Goal: Task Accomplishment & Management: Manage account settings

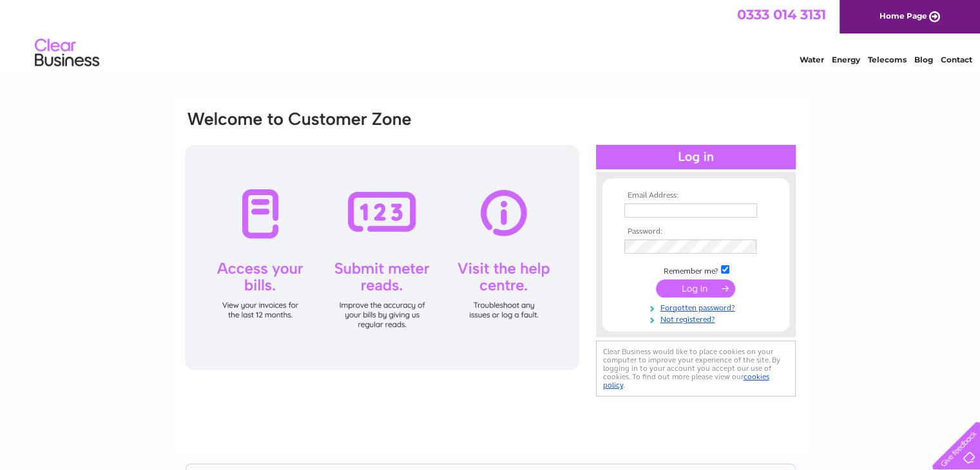
drag, startPoint x: 0, startPoint y: 0, endPoint x: 655, endPoint y: 210, distance: 687.4
click at [655, 210] on input "text" at bounding box center [690, 211] width 133 height 14
type input "[EMAIL_ADDRESS][DOMAIN_NAME]"
click at [699, 289] on input "submit" at bounding box center [695, 289] width 79 height 18
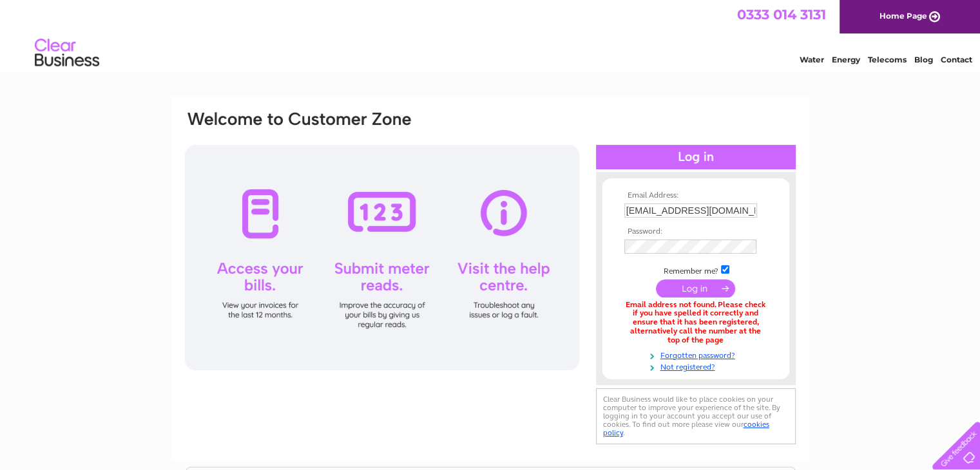
click at [262, 263] on div at bounding box center [382, 257] width 394 height 225
drag, startPoint x: 623, startPoint y: 211, endPoint x: 710, endPoint y: 209, distance: 87.0
click at [710, 209] on td "admin@totallookmonmouth.co.uk" at bounding box center [695, 210] width 149 height 21
click at [879, 59] on link "Telecoms" at bounding box center [887, 60] width 39 height 10
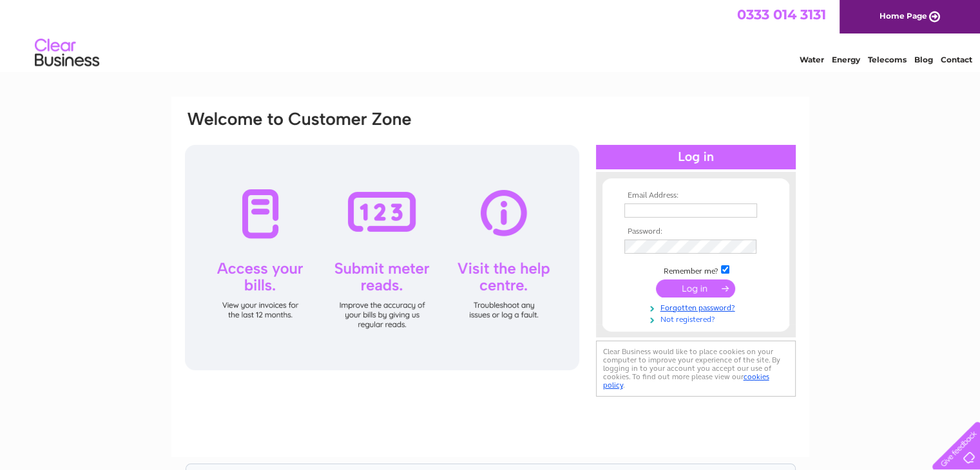
click at [707, 320] on link "Not registered?" at bounding box center [697, 318] width 146 height 12
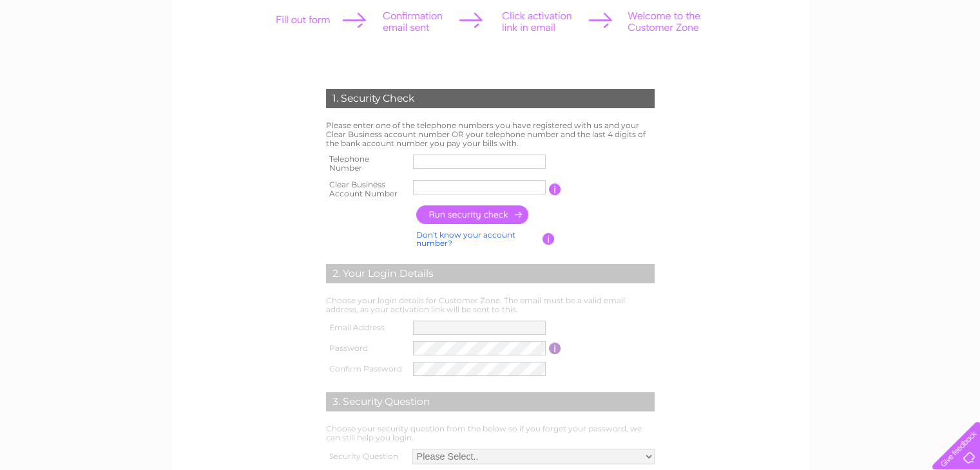
scroll to position [193, 0]
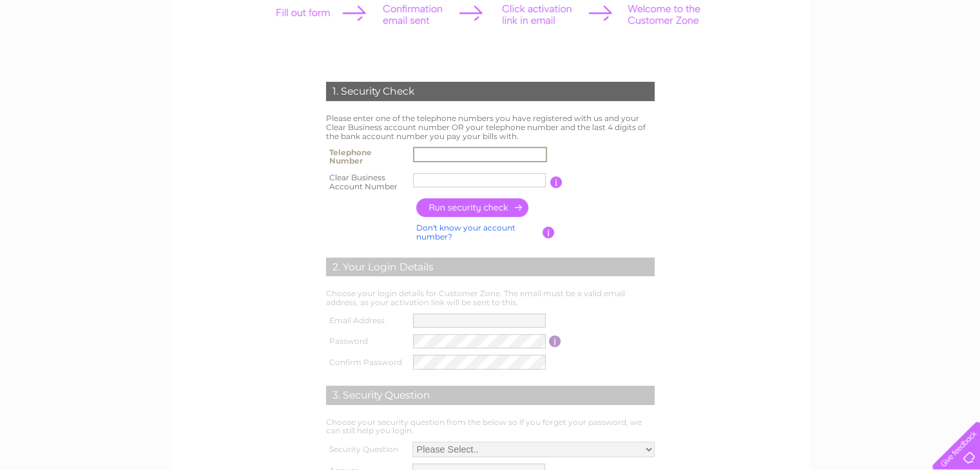
click at [451, 150] on input "text" at bounding box center [480, 154] width 134 height 15
type input "01600716556"
drag, startPoint x: 436, startPoint y: 178, endPoint x: 439, endPoint y: 160, distance: 18.4
click at [438, 167] on tbody "Telephone Number 01600716556 Clear Business Account Number You will find your a…" at bounding box center [490, 170] width 335 height 52
type input "CB347786"
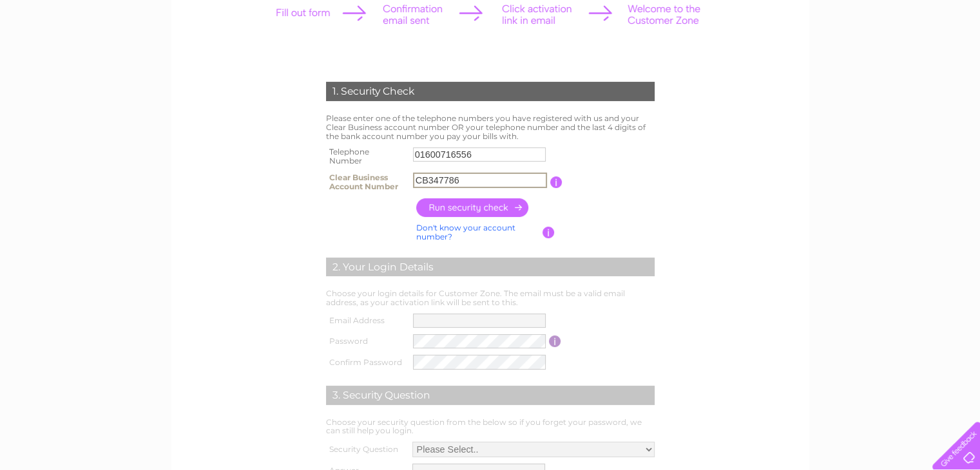
click at [474, 209] on input "button" at bounding box center [472, 207] width 113 height 19
type input "**********"
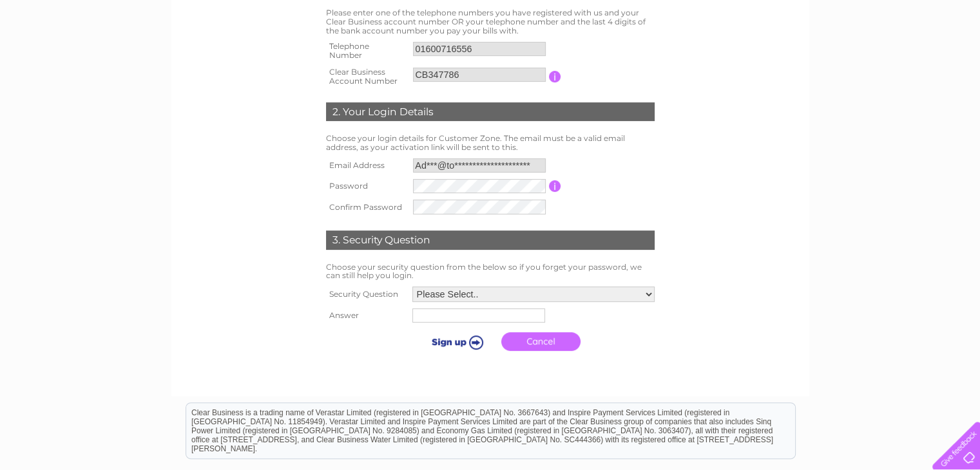
scroll to position [322, 0]
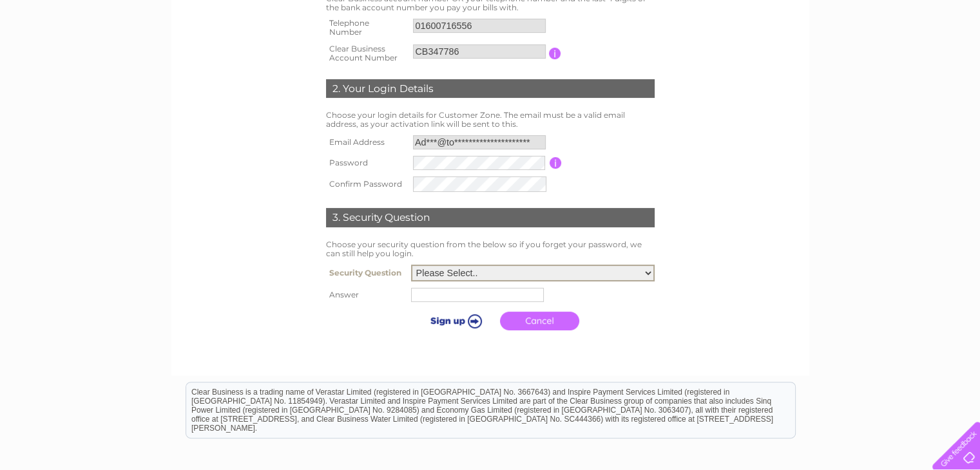
click at [634, 274] on select "Please Select.. In what town or city was your first job? In what town or city d…" at bounding box center [533, 273] width 244 height 17
select select "2"
click at [411, 263] on select "Please Select.. In what town or city was your first job? In what town or city d…" at bounding box center [533, 271] width 244 height 17
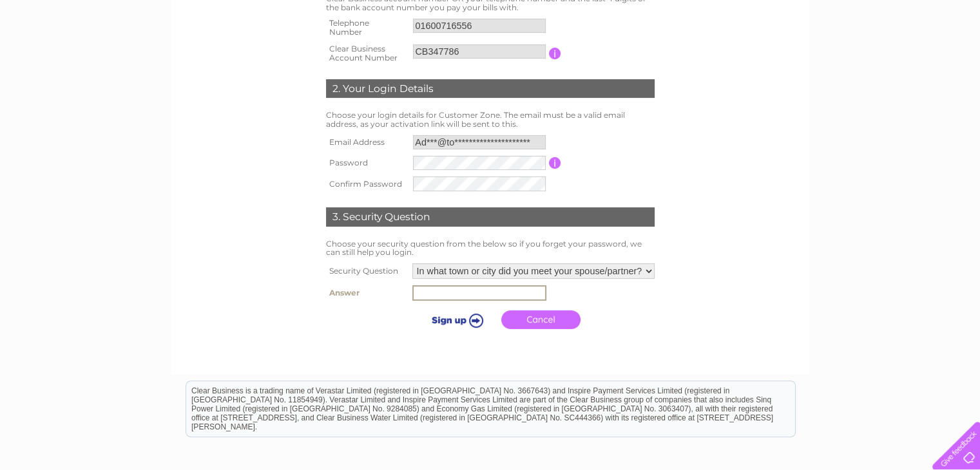
click at [482, 289] on input "text" at bounding box center [479, 292] width 134 height 15
type input "Coleford"
click at [475, 318] on input "submit" at bounding box center [455, 319] width 79 height 18
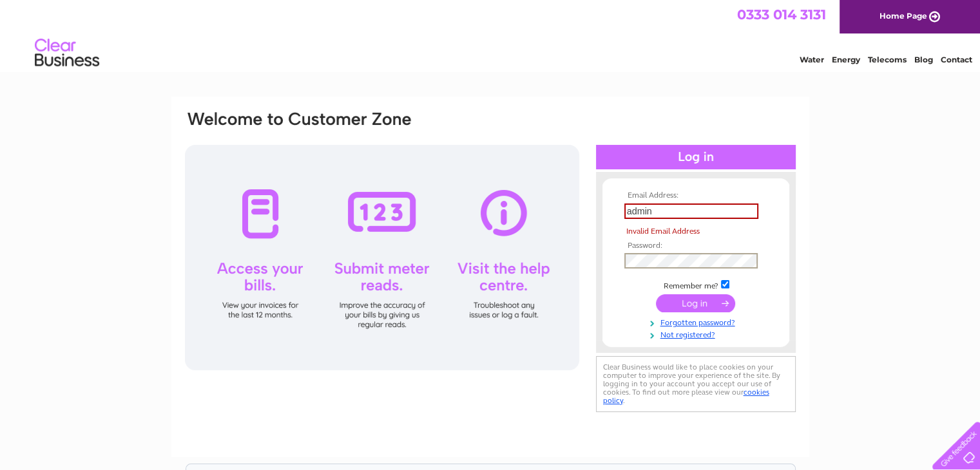
click at [603, 269] on form "Email Address: admin Invalid Email Address Password:" at bounding box center [695, 265] width 187 height 149
click at [658, 213] on input "admin" at bounding box center [691, 211] width 134 height 15
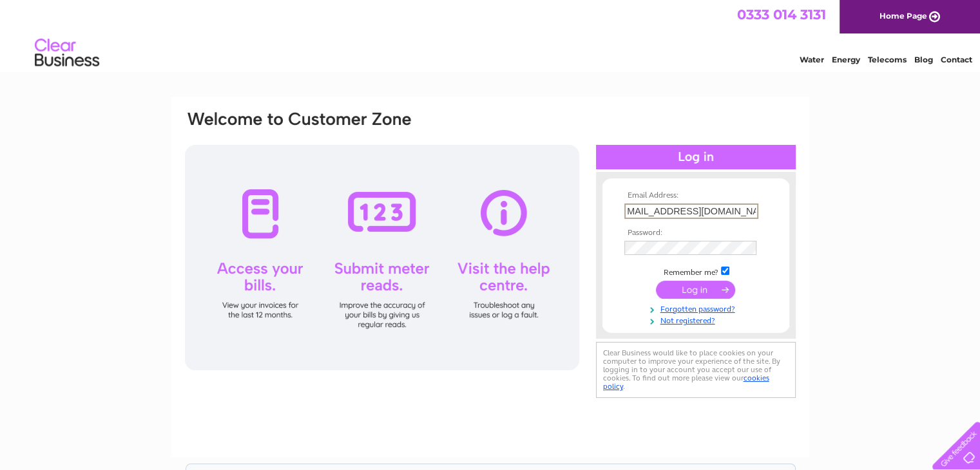
type input "[EMAIL_ADDRESS][DOMAIN_NAME]"
click at [949, 263] on div "Email Address: [EMAIL_ADDRESS][DOMAIN_NAME] Password:" at bounding box center [490, 387] width 980 height 581
click at [853, 253] on div "Email Address: [EMAIL_ADDRESS][DOMAIN_NAME] Password:" at bounding box center [490, 387] width 980 height 581
click at [696, 291] on input "submit" at bounding box center [695, 289] width 79 height 18
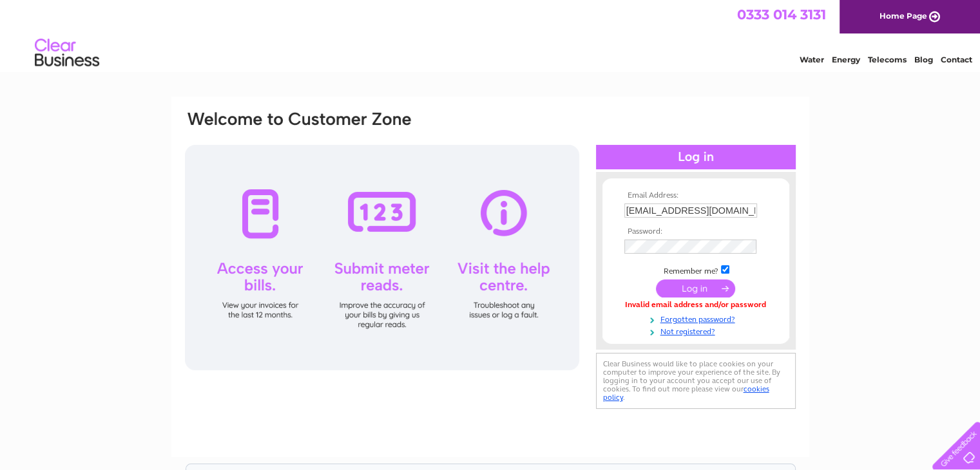
click at [607, 64] on div "Water Energy Telecoms Blog Contact" at bounding box center [490, 55] width 980 height 42
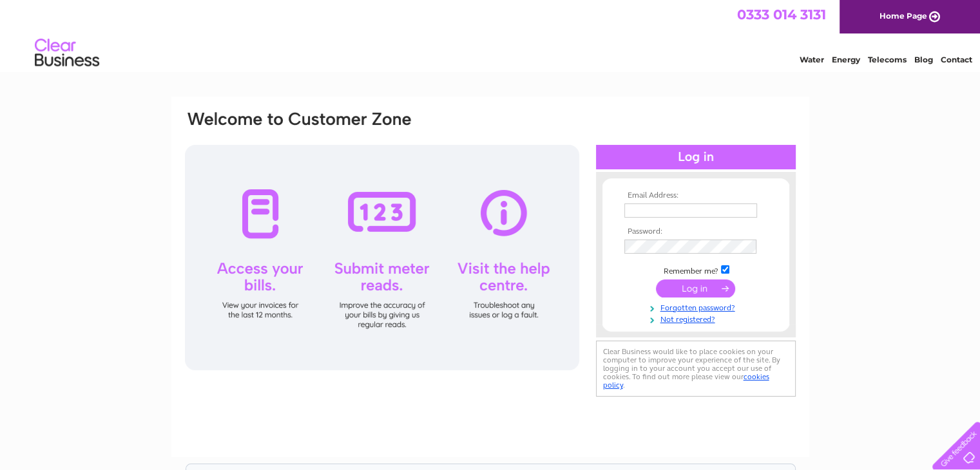
type input "CB347786"
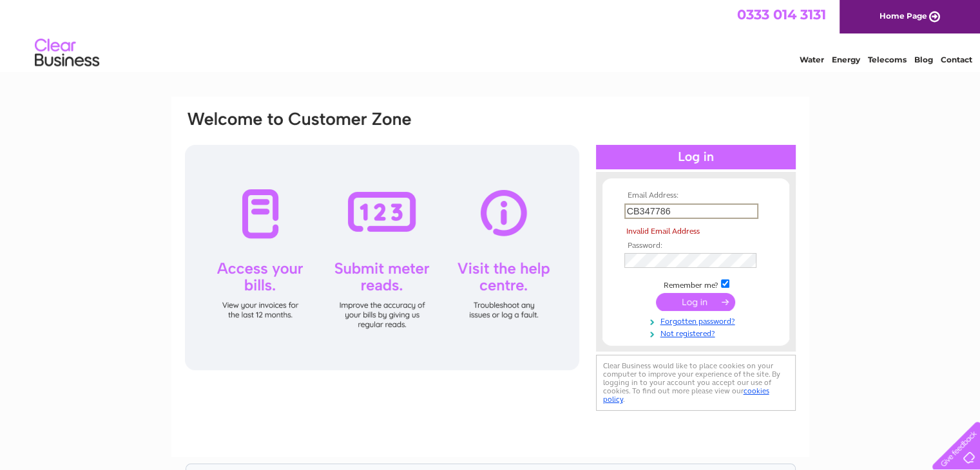
drag, startPoint x: 698, startPoint y: 214, endPoint x: 605, endPoint y: 222, distance: 93.7
click at [590, 218] on div "Email Address: CB347786 Invalid Email Address Password:" at bounding box center [490, 262] width 613 height 305
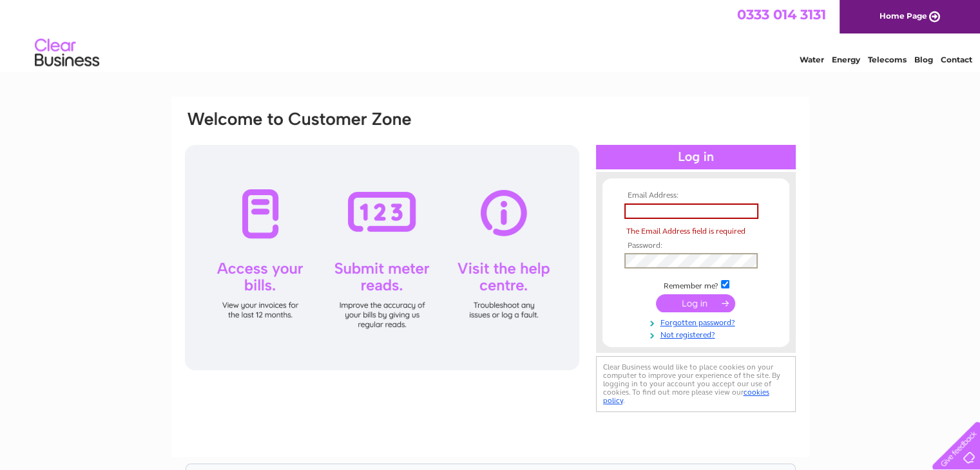
click at [596, 245] on div "Email Address: The Email Address field is required Password:" at bounding box center [696, 262] width 200 height 155
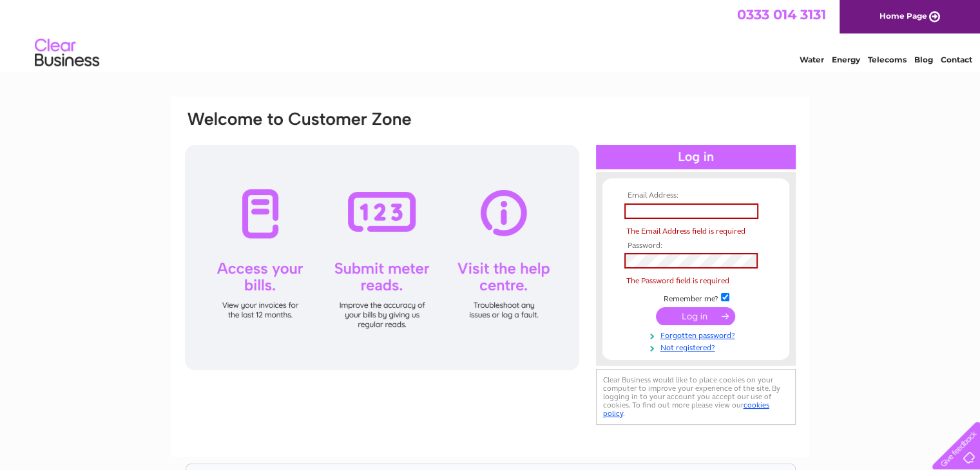
click at [910, 155] on div "Email Address: The Email Address field is required Password:" at bounding box center [490, 387] width 980 height 581
click at [651, 211] on input "text" at bounding box center [691, 211] width 134 height 15
type input "[EMAIL_ADDRESS][DOMAIN_NAME]"
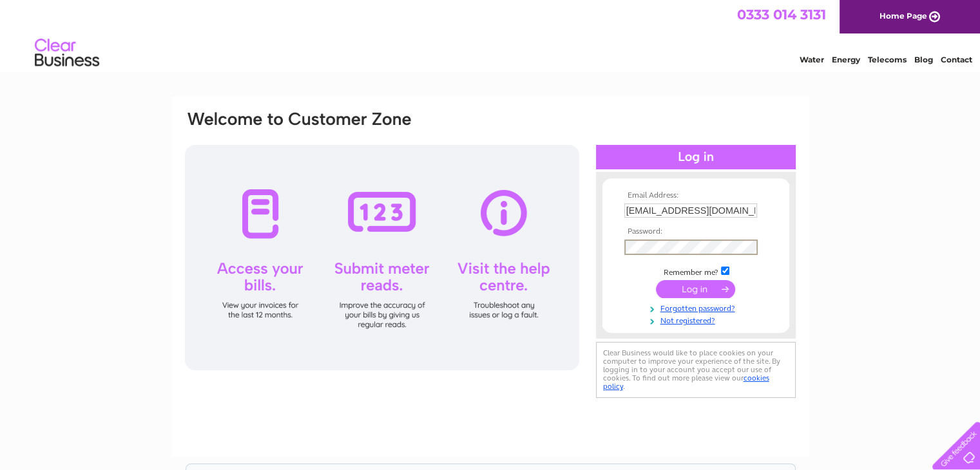
click at [892, 218] on div "Email Address: admin@totallookmonmouth.co.uk Password:" at bounding box center [490, 387] width 980 height 581
click at [691, 286] on input "submit" at bounding box center [695, 289] width 79 height 18
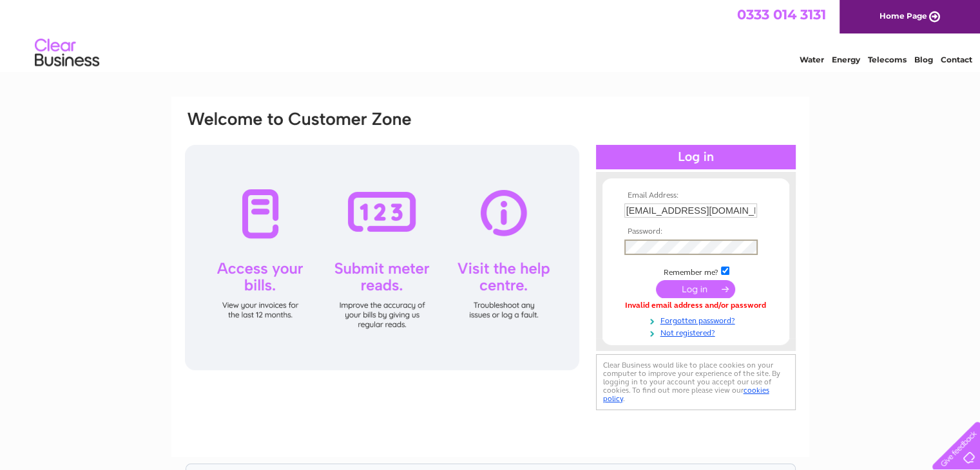
click at [704, 287] on input "submit" at bounding box center [695, 289] width 79 height 18
click at [646, 230] on th "Password:" at bounding box center [695, 231] width 149 height 9
click at [670, 229] on th "Password:" at bounding box center [695, 231] width 149 height 9
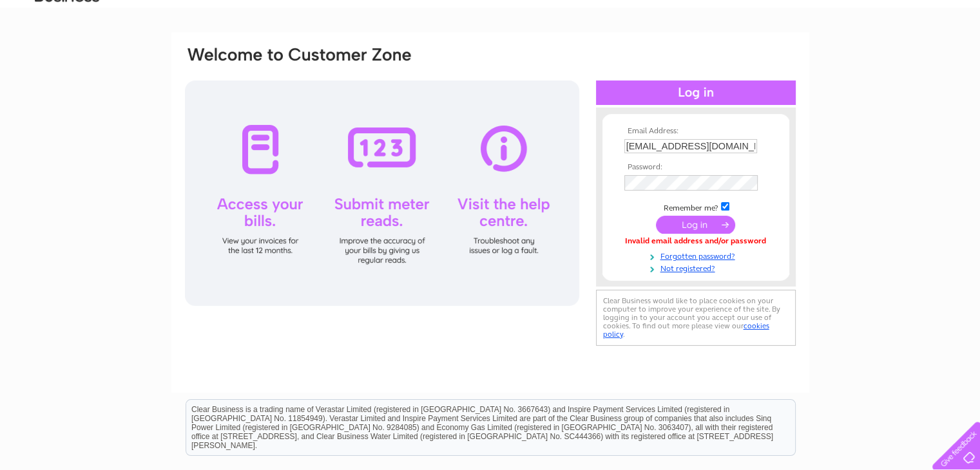
click at [693, 225] on input "submit" at bounding box center [695, 225] width 79 height 18
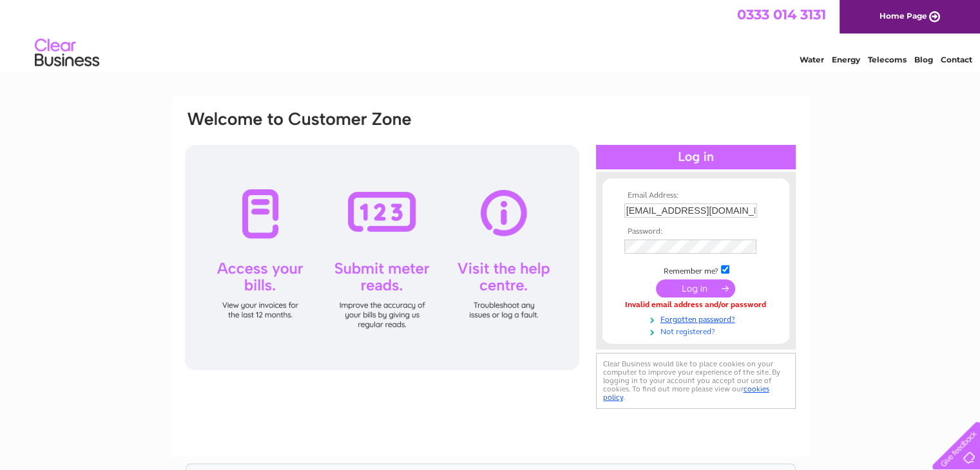
click at [700, 330] on link "Not registered?" at bounding box center [697, 331] width 146 height 12
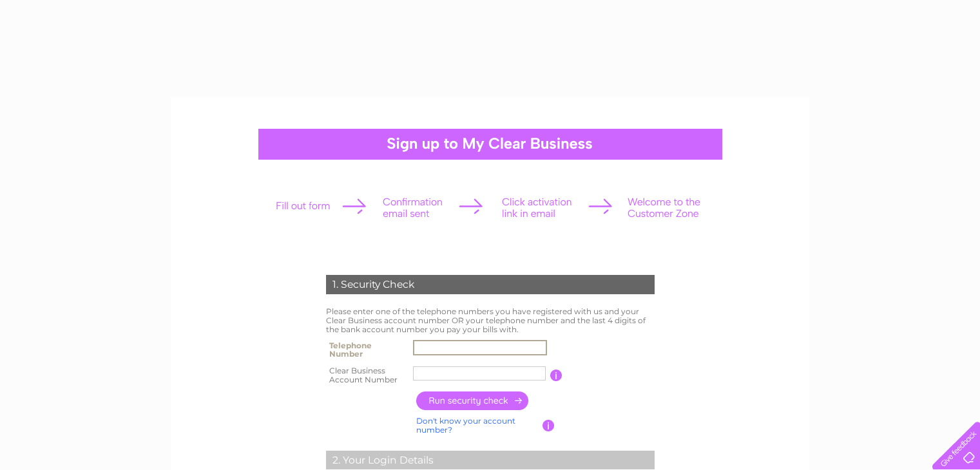
scroll to position [258, 0]
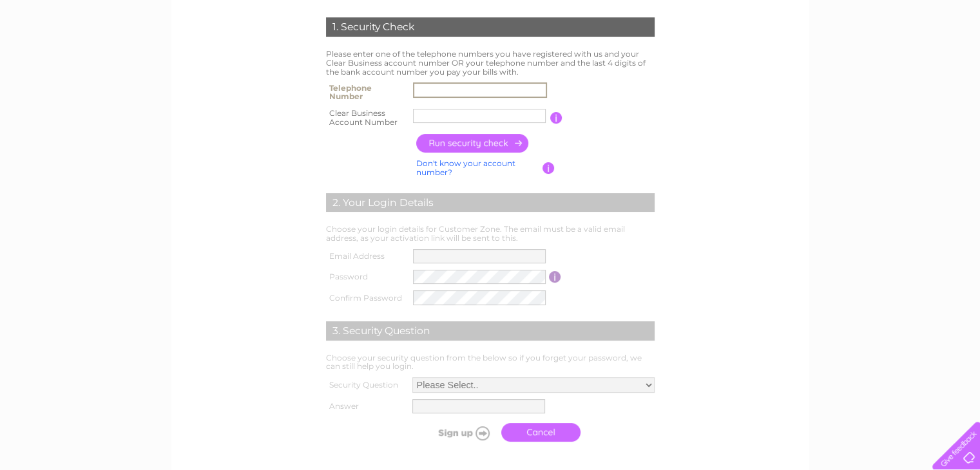
type input "01600716556"
click at [465, 118] on input "text" at bounding box center [479, 116] width 133 height 14
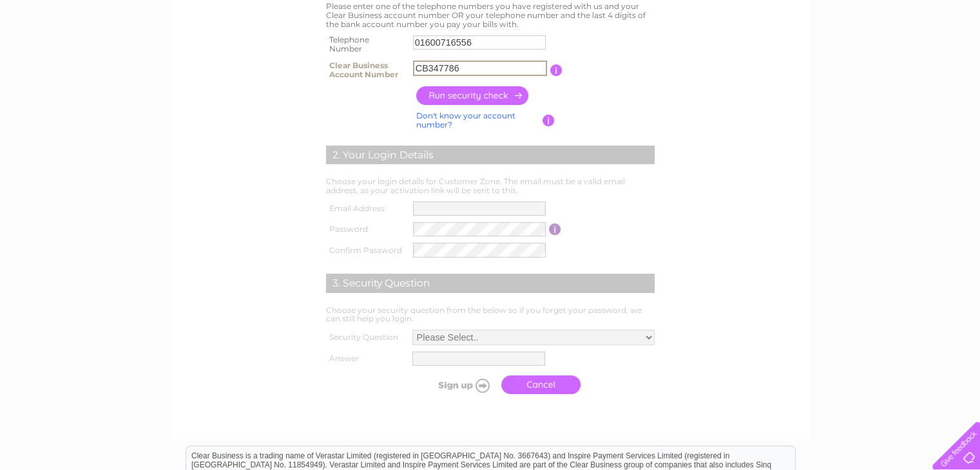
scroll to position [193, 0]
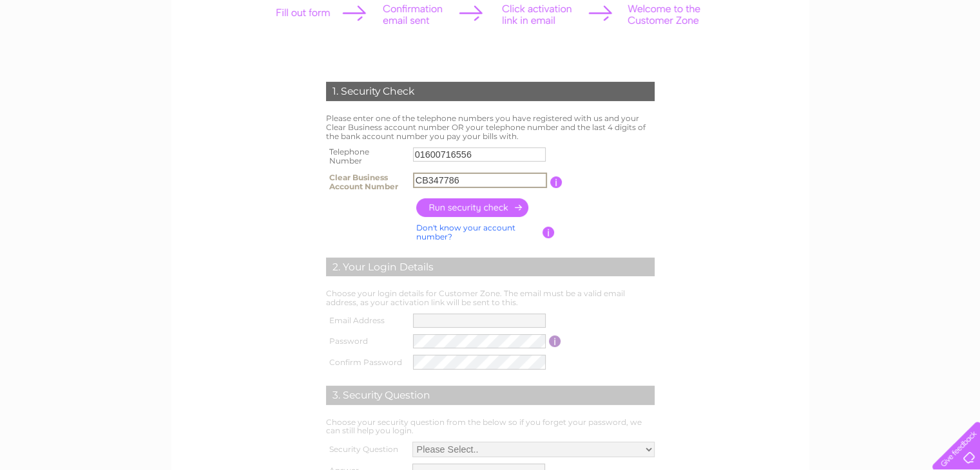
type input "CB347786"
click at [455, 204] on input "button" at bounding box center [472, 207] width 113 height 19
type input "**********"
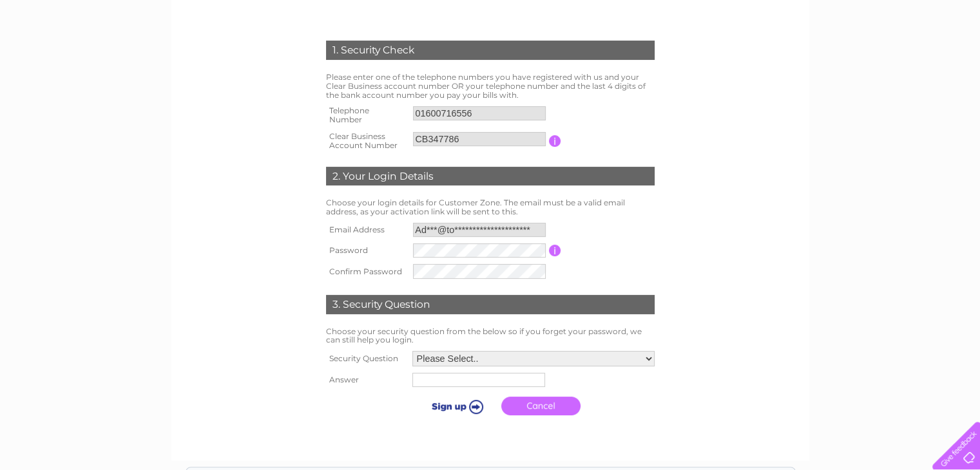
scroll to position [258, 0]
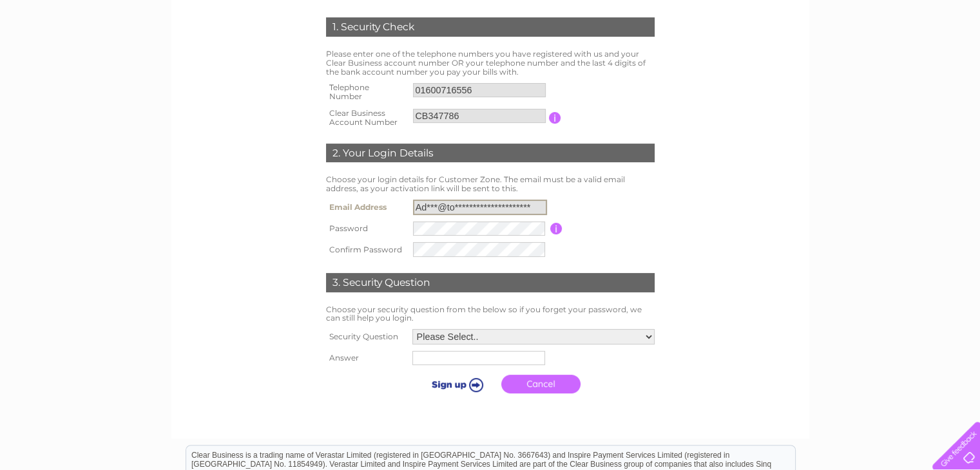
drag, startPoint x: 536, startPoint y: 204, endPoint x: 403, endPoint y: 216, distance: 133.9
click at [403, 216] on tr "**********" at bounding box center [490, 207] width 335 height 22
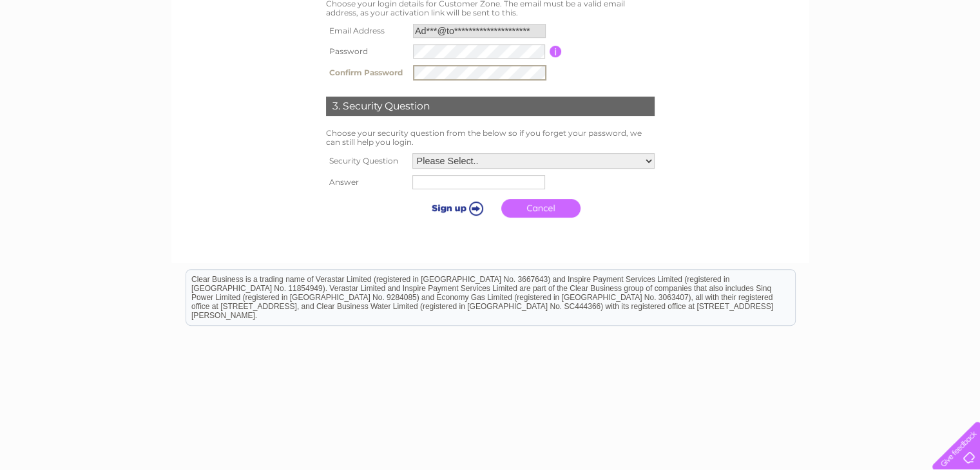
scroll to position [456, 0]
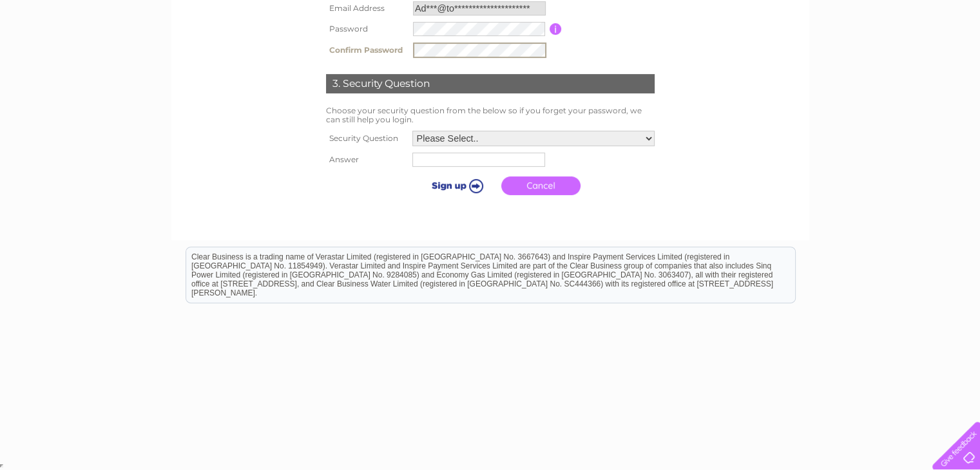
click at [644, 137] on select "Please Select.. In what town or city was your first job? In what town or city d…" at bounding box center [533, 138] width 242 height 15
select select "2"
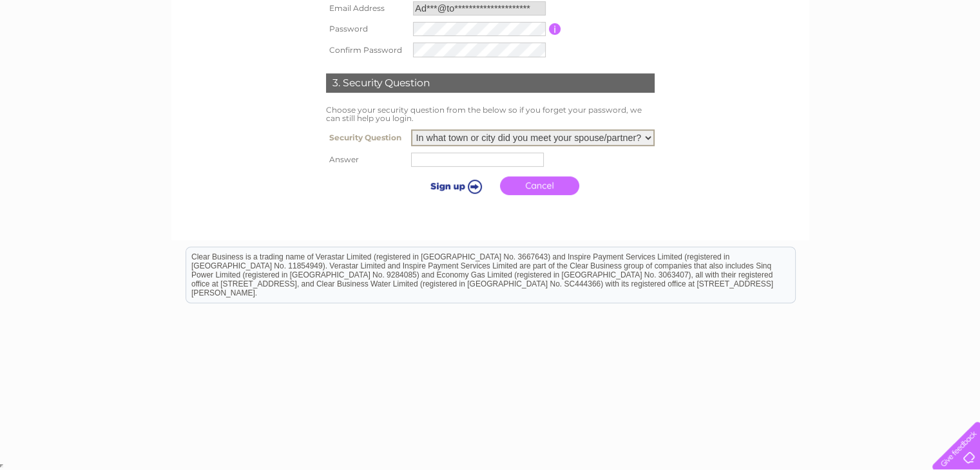
click at [411, 129] on select "Please Select.. In what town or city was your first job? In what town or city d…" at bounding box center [533, 137] width 244 height 17
click at [443, 155] on input "text" at bounding box center [479, 158] width 134 height 15
type input "Coleford"
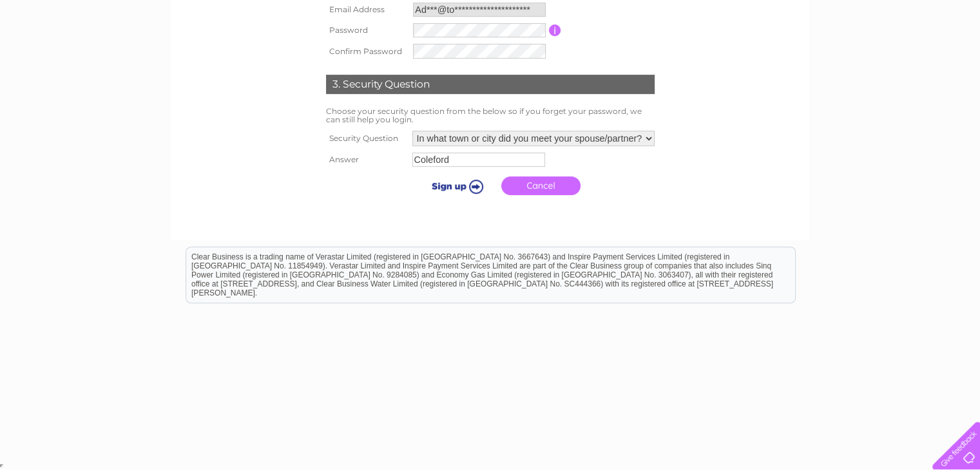
scroll to position [455, 0]
click at [474, 185] on input "submit" at bounding box center [455, 186] width 79 height 18
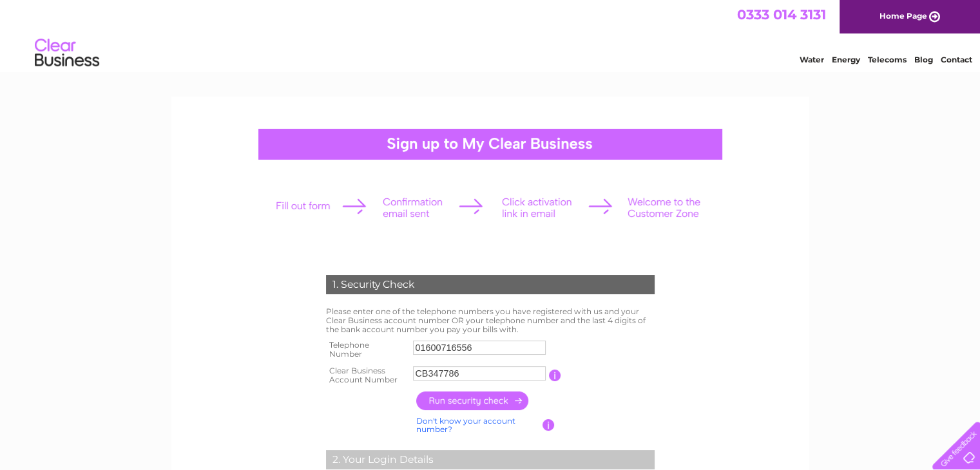
click at [884, 17] on link "Home Page" at bounding box center [909, 17] width 140 height 34
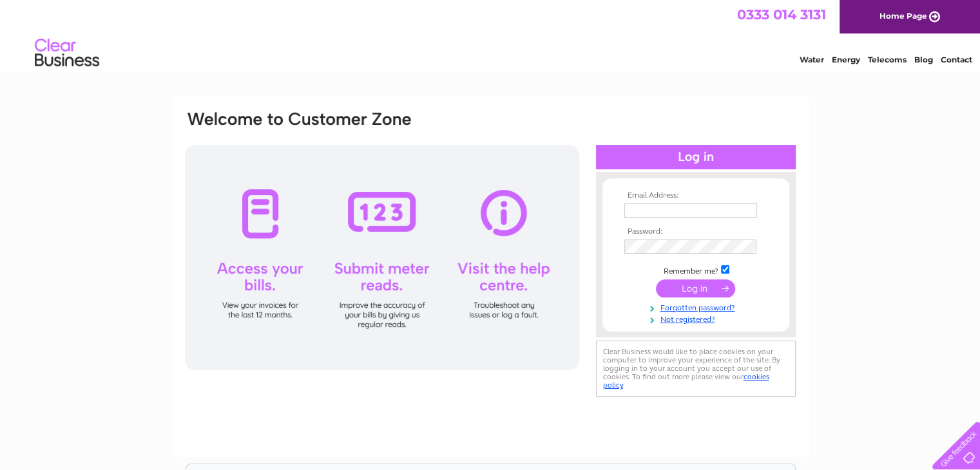
type input "CB347786"
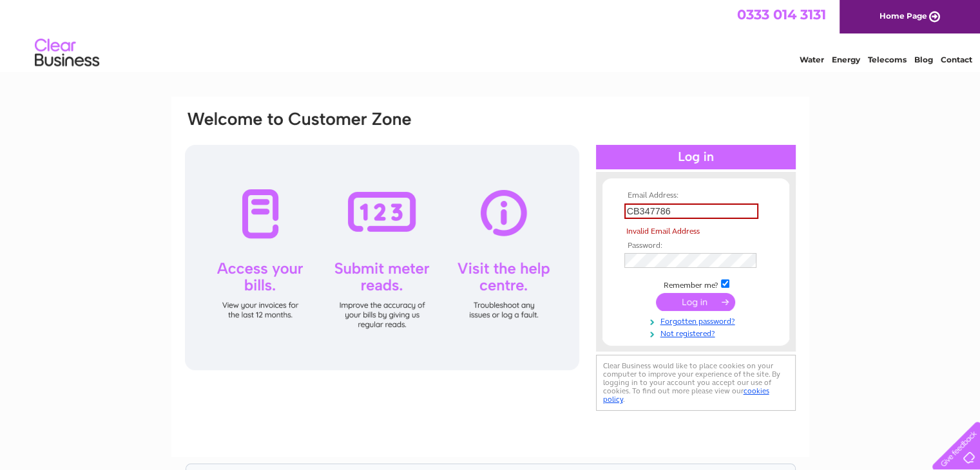
drag, startPoint x: 685, startPoint y: 202, endPoint x: 652, endPoint y: 207, distance: 33.9
click at [647, 207] on td "CB347786" at bounding box center [695, 211] width 149 height 22
drag, startPoint x: 678, startPoint y: 209, endPoint x: 613, endPoint y: 224, distance: 66.0
click at [613, 224] on form "Email Address: CB347786 Invalid Email Address Password: Forgotten password?" at bounding box center [695, 265] width 187 height 148
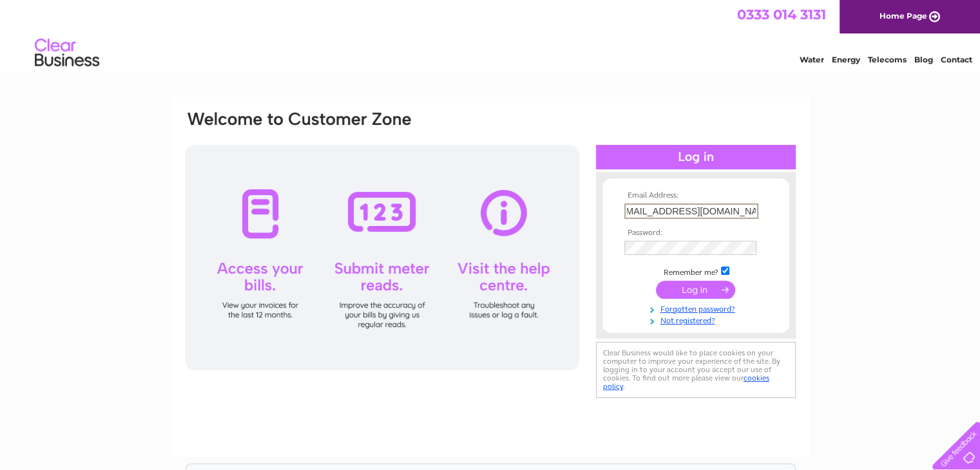
type input "Admin@totallookmonmouth.co.uk"
click at [920, 233] on div "Email Address: Admin@totallookmonmouth.co.uk Password:" at bounding box center [490, 387] width 980 height 581
click at [691, 287] on input "submit" at bounding box center [695, 289] width 79 height 18
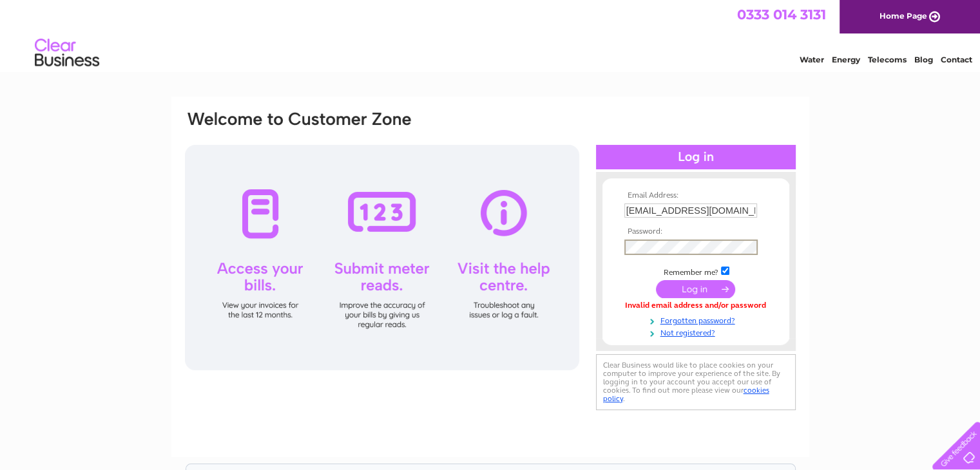
scroll to position [216, 0]
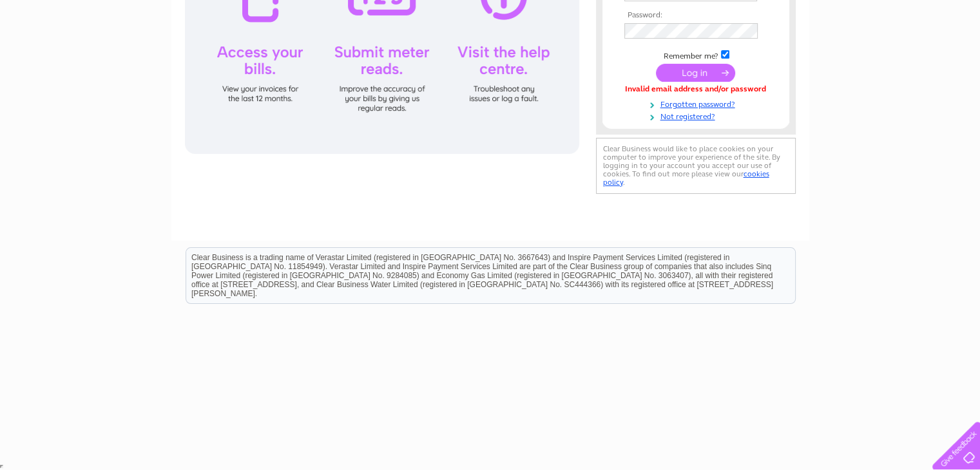
click at [689, 70] on input "submit" at bounding box center [695, 73] width 79 height 18
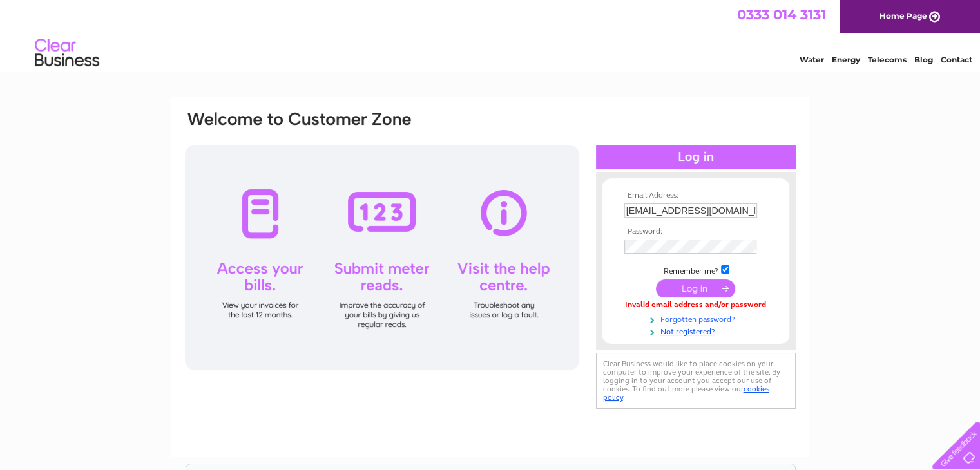
click at [699, 321] on link "Forgotten password?" at bounding box center [697, 318] width 146 height 12
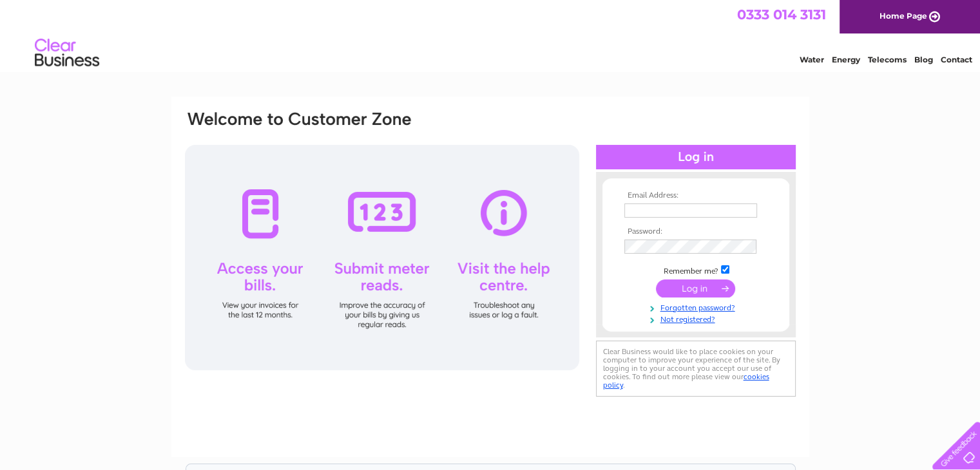
type input "CB347786"
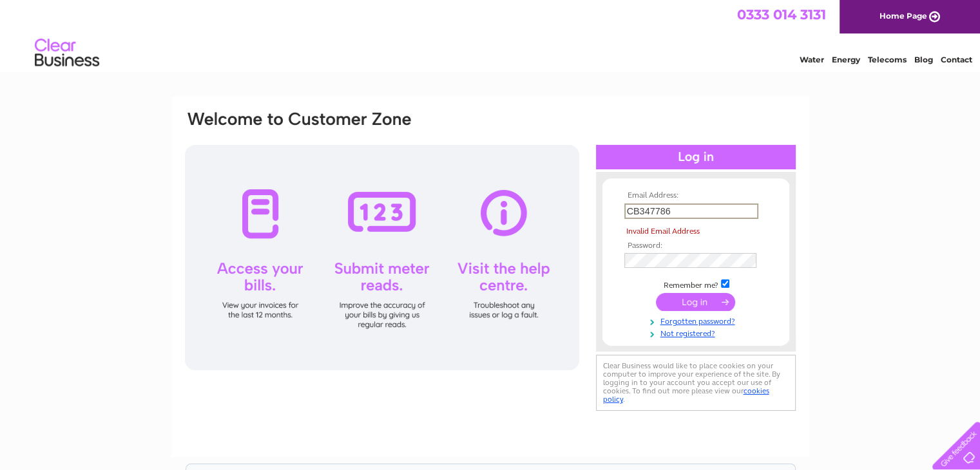
drag, startPoint x: 678, startPoint y: 210, endPoint x: 599, endPoint y: 217, distance: 78.9
click at [599, 217] on div "Email Address: CB347786 Invalid Email Address Password:" at bounding box center [696, 262] width 200 height 154
click at [886, 189] on div "Email Address: CB347786 Invalid Email Address Password:" at bounding box center [490, 387] width 980 height 581
drag, startPoint x: 682, startPoint y: 210, endPoint x: 595, endPoint y: 217, distance: 87.9
click at [595, 217] on div "Email Address: CB347786 Invalid Email Address Password:" at bounding box center [490, 262] width 613 height 305
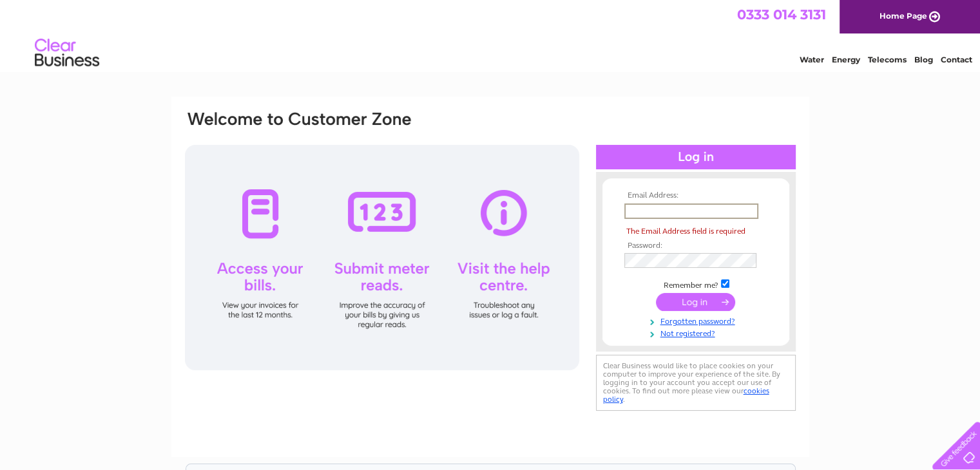
drag, startPoint x: 623, startPoint y: 293, endPoint x: 650, endPoint y: 272, distance: 34.4
click at [624, 291] on td at bounding box center [695, 302] width 149 height 24
click at [554, 267] on div "Email Address: The Email Address field is required Password: Forgotten password?" at bounding box center [490, 263] width 613 height 306
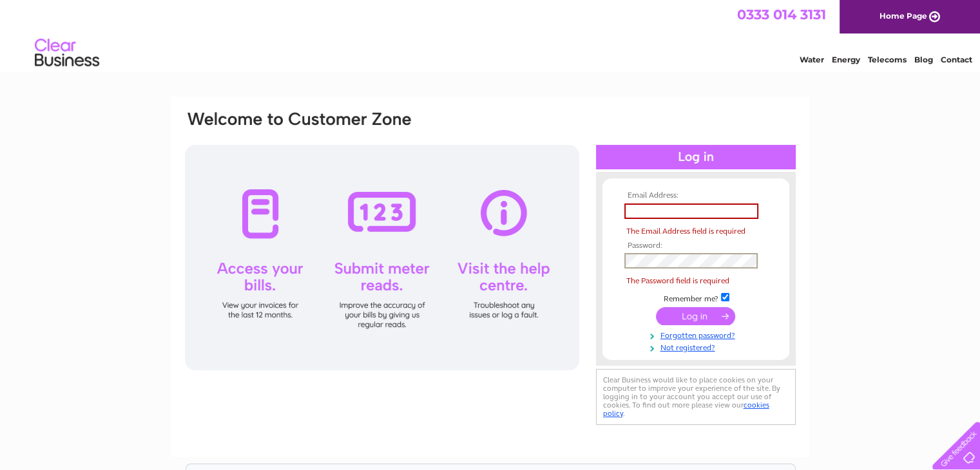
click at [866, 243] on div "Email Address: The Email Address field is required Password:" at bounding box center [490, 387] width 980 height 581
